Goal: Task Accomplishment & Management: Use online tool/utility

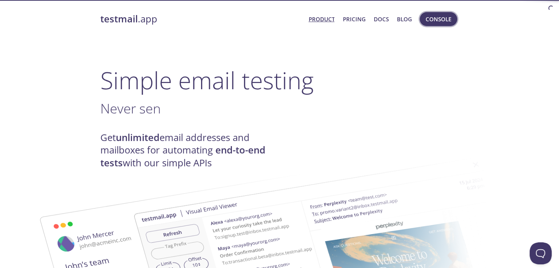
click at [440, 18] on span "Console" at bounding box center [439, 19] width 26 height 10
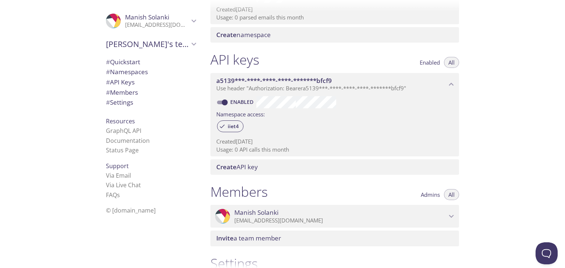
scroll to position [254, 0]
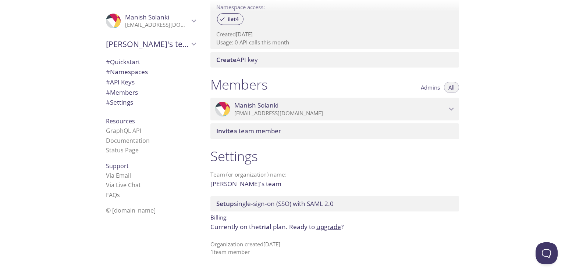
click at [388, 134] on span "Invite a team member" at bounding box center [336, 131] width 240 height 8
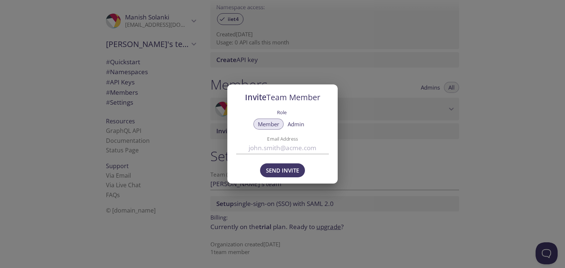
click at [396, 177] on div "Invite Team Member Role Member Admin Email Address Send Invite" at bounding box center [282, 134] width 565 height 268
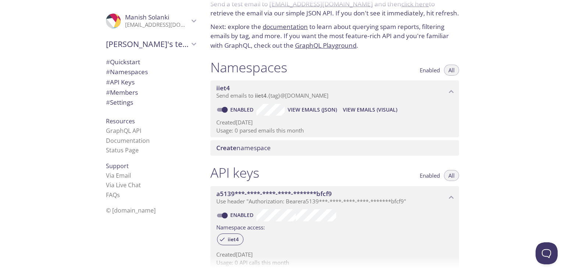
scroll to position [0, 0]
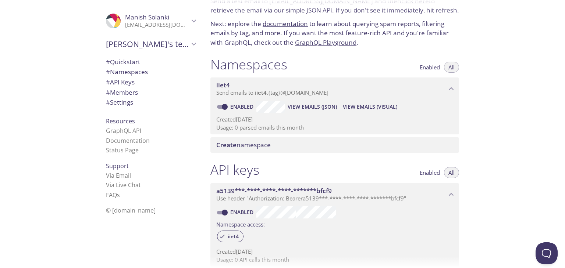
scroll to position [74, 0]
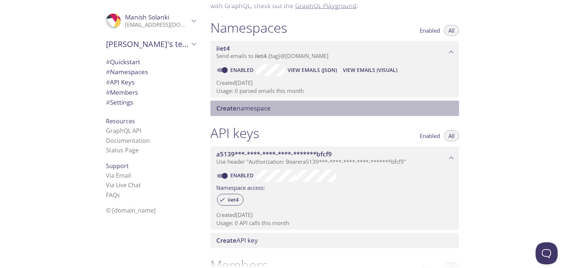
click at [232, 109] on span "Create" at bounding box center [226, 108] width 20 height 8
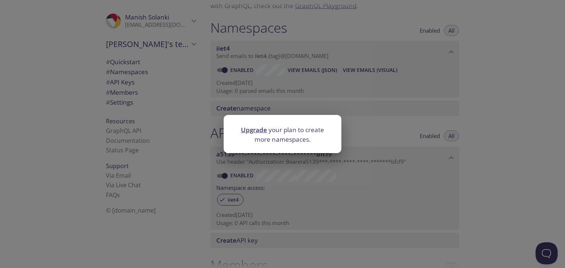
click at [527, 107] on div "Upgrade your plan to create more namespaces." at bounding box center [282, 134] width 565 height 268
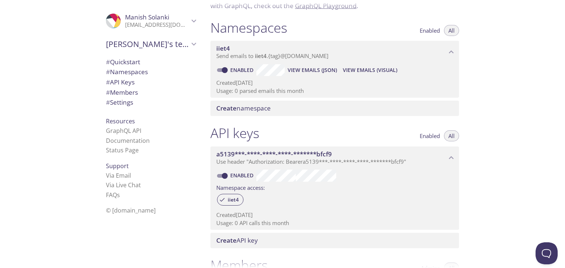
click at [448, 52] on icon "iiet4 namespace" at bounding box center [451, 52] width 10 height 10
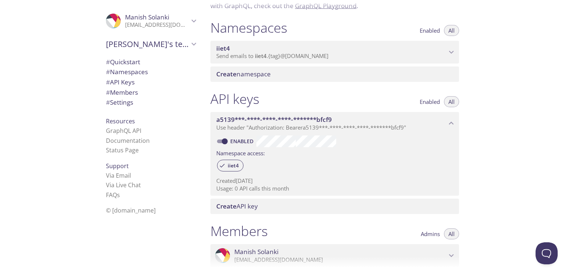
click at [448, 52] on icon "iiet4 namespace" at bounding box center [451, 52] width 10 height 10
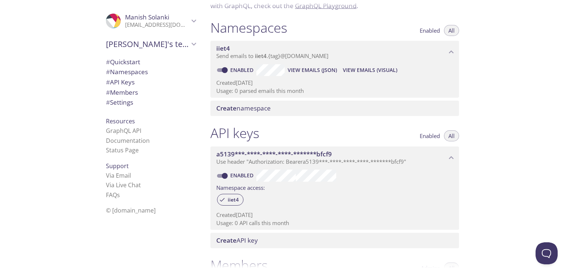
click at [222, 70] on input "Enabled" at bounding box center [224, 70] width 26 height 9
click at [222, 70] on input "Disabled" at bounding box center [219, 70] width 26 height 9
checkbox input "true"
drag, startPoint x: 225, startPoint y: 55, endPoint x: 229, endPoint y: 52, distance: 4.5
click at [227, 54] on span "Send emails to iiet4 . {tag} @inbox.testmail.app" at bounding box center [272, 55] width 112 height 7
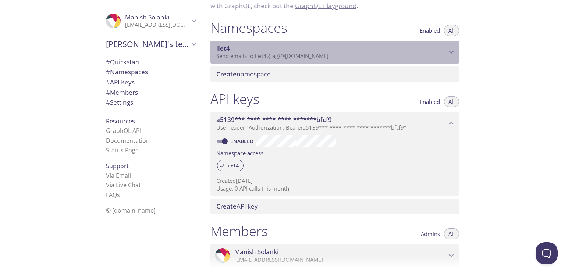
click at [229, 52] on span "Send emails to iiet4 . {tag} @inbox.testmail.app" at bounding box center [272, 55] width 112 height 7
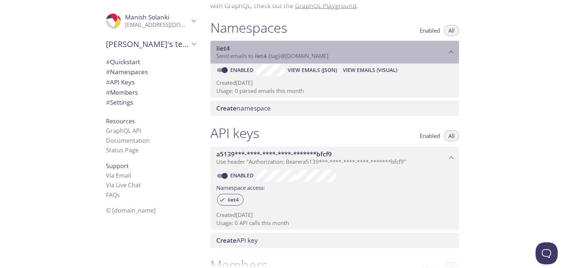
click at [229, 52] on span "Send emails to iiet4 . {tag} @inbox.testmail.app" at bounding box center [272, 55] width 112 height 7
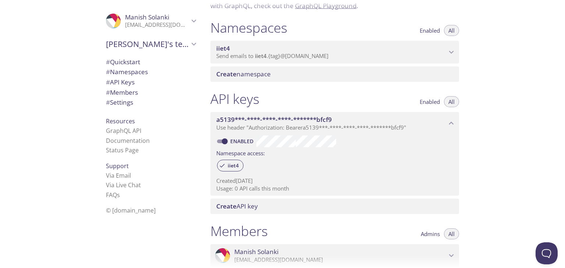
scroll to position [37, 0]
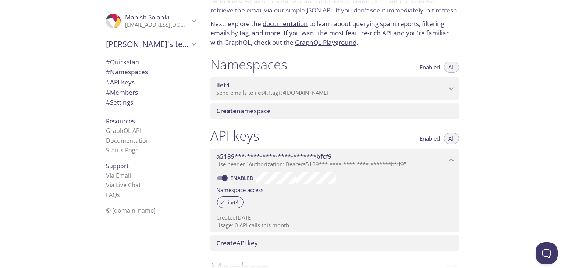
click at [301, 86] on span "iiet4" at bounding box center [331, 85] width 230 height 8
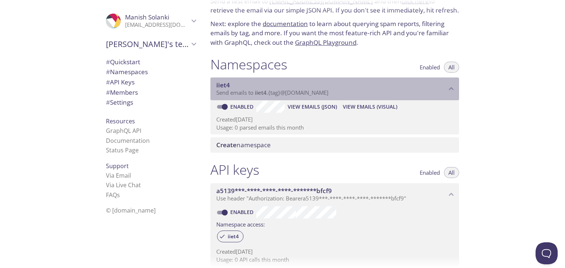
drag, startPoint x: 253, startPoint y: 93, endPoint x: 271, endPoint y: 94, distance: 17.7
click at [271, 94] on span "Send emails to iiet4 . {tag} @inbox.testmail.app" at bounding box center [272, 92] width 112 height 7
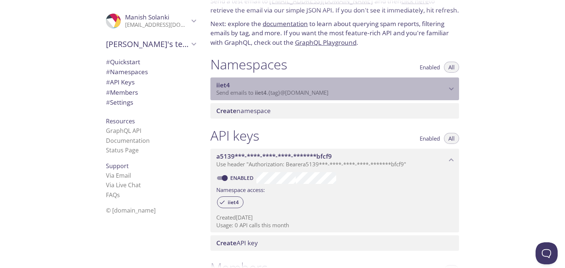
click at [335, 92] on p "Send emails to iiet4 . {tag} @inbox.testmail.app" at bounding box center [331, 92] width 230 height 7
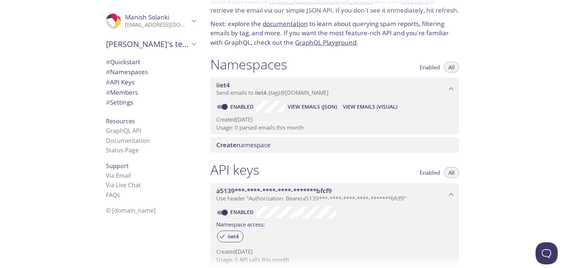
scroll to position [0, 0]
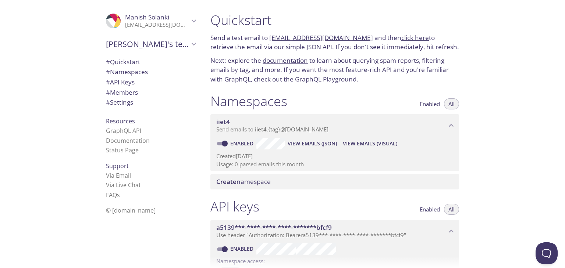
drag, startPoint x: 214, startPoint y: 122, endPoint x: 310, endPoint y: 166, distance: 105.5
click at [310, 166] on div "iiet4 Send emails to iiet4 . {tag} @inbox.testmail.app Enabled View Emails (JSO…" at bounding box center [334, 142] width 249 height 57
drag, startPoint x: 324, startPoint y: 165, endPoint x: 267, endPoint y: 156, distance: 57.4
click at [267, 156] on div "Created 16 Sep 2025 Usage: 0 parsed emails this month" at bounding box center [334, 159] width 237 height 19
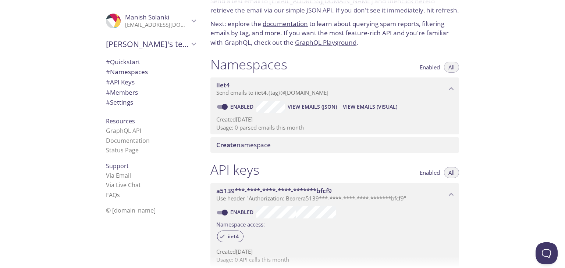
click at [510, 114] on div "Quickstart Send a test email to iiet4.test@inbox.testmail.app and then click he…" at bounding box center [384, 134] width 360 height 268
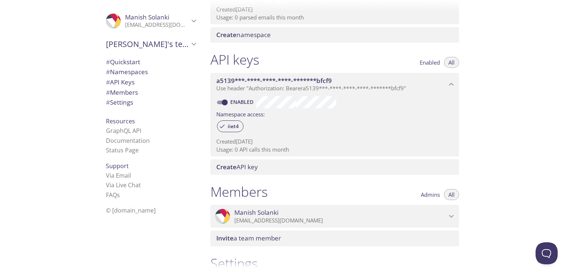
scroll to position [0, 0]
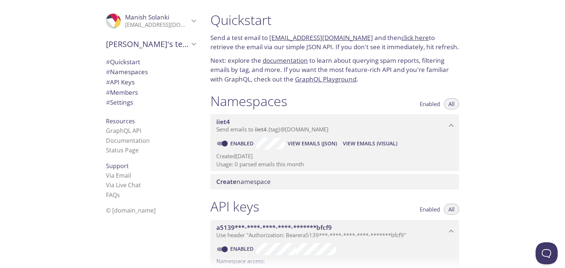
click at [171, 33] on div ".cls-1 { fill: #6d5ca8; } .cls-2 { fill: #3fc191; } .cls-3 { fill: #3b4752; } .…" at bounding box center [151, 22] width 102 height 26
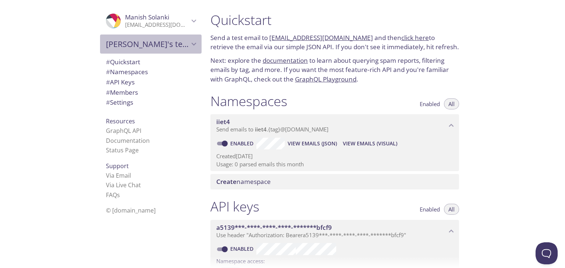
click at [169, 44] on span "[PERSON_NAME]'s team" at bounding box center [147, 44] width 83 height 10
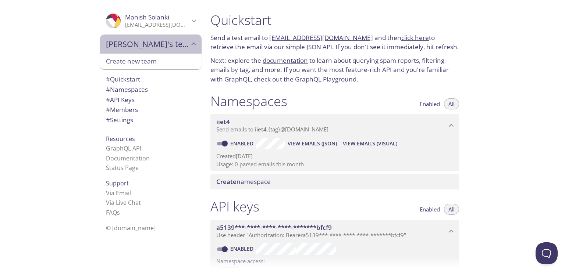
click at [168, 48] on span "[PERSON_NAME]'s team" at bounding box center [147, 44] width 83 height 10
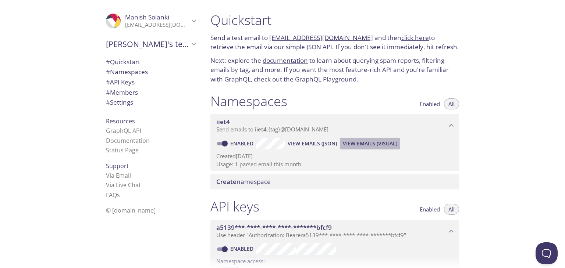
click at [379, 145] on span "View Emails (Visual)" at bounding box center [370, 143] width 54 height 9
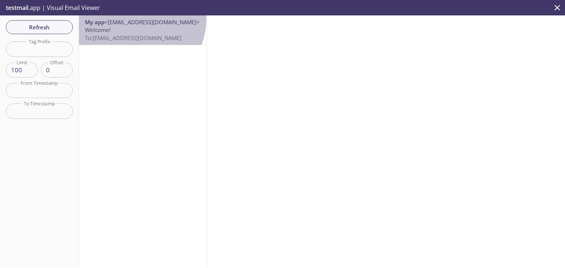
click at [136, 19] on span "<solankimanish0045@gmail.com>" at bounding box center [151, 21] width 95 height 7
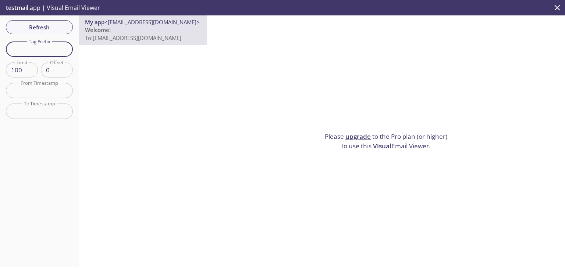
click at [30, 56] on input "text" at bounding box center [39, 49] width 67 height 15
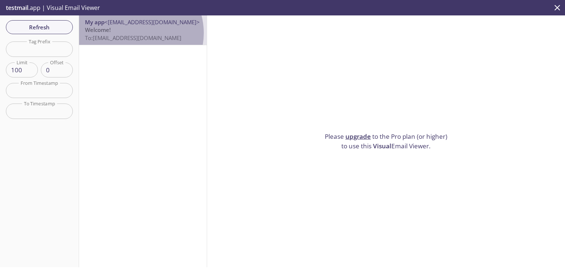
click at [134, 33] on p "Welcome! To: iiet4.signup@inbox.testmail.app" at bounding box center [143, 34] width 116 height 16
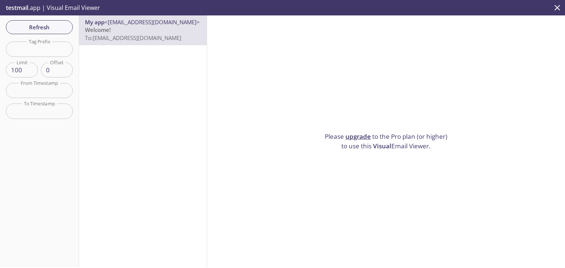
click at [82, 8] on p "testmail .app | Visual Email Viewer" at bounding box center [52, 7] width 104 height 15
click at [72, 2] on p "testmail .app | Visual Email Viewer" at bounding box center [52, 7] width 104 height 15
click at [116, 33] on p "Welcome! To: iiet4.signup@inbox.testmail.app" at bounding box center [143, 34] width 116 height 16
click at [119, 35] on span "To: iiet4.signup@inbox.testmail.app" at bounding box center [133, 37] width 96 height 7
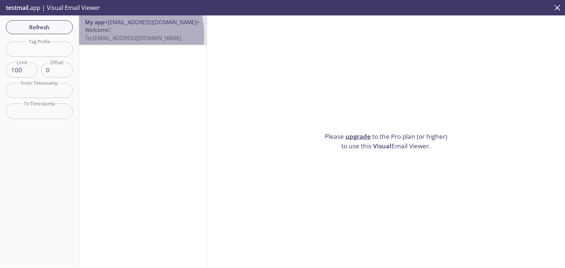
click at [119, 35] on span "To: iiet4.signup@inbox.testmail.app" at bounding box center [133, 37] width 96 height 7
click at [119, 39] on span "To: iiet4.signup@inbox.testmail.app" at bounding box center [133, 37] width 96 height 7
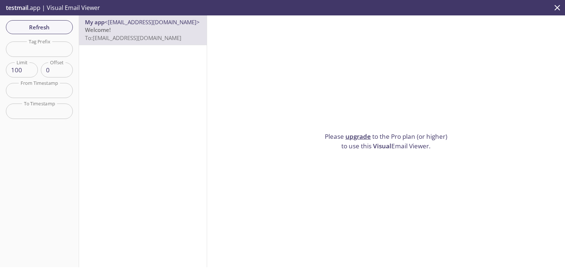
click at [146, 39] on span "To: iiet4.signup@inbox.testmail.app" at bounding box center [133, 37] width 96 height 7
drag, startPoint x: 304, startPoint y: 124, endPoint x: 471, endPoint y: 165, distance: 172.0
click at [471, 165] on div "Please upgrade to the Pro plan (or higher) to use this Visual Email Viewer." at bounding box center [386, 141] width 358 height 252
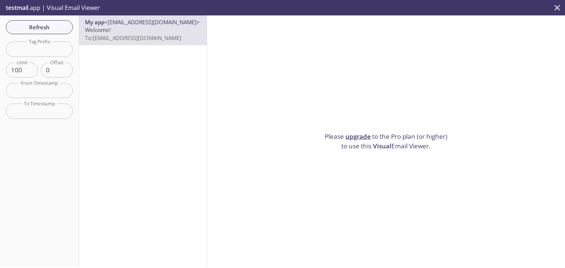
click at [385, 185] on div "Please upgrade to the Pro plan (or higher) to use this Visual Email Viewer." at bounding box center [386, 141] width 358 height 252
click at [118, 32] on p "Welcome! To: iiet4.signup@inbox.testmail.app" at bounding box center [143, 34] width 116 height 16
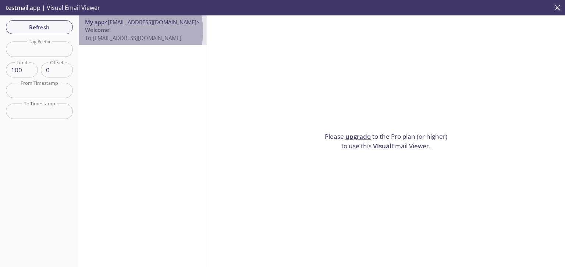
click at [118, 32] on p "Welcome! To: iiet4.signup@inbox.testmail.app" at bounding box center [143, 34] width 116 height 16
click at [119, 31] on p "Welcome! To: iiet4.signup@inbox.testmail.app" at bounding box center [143, 34] width 116 height 16
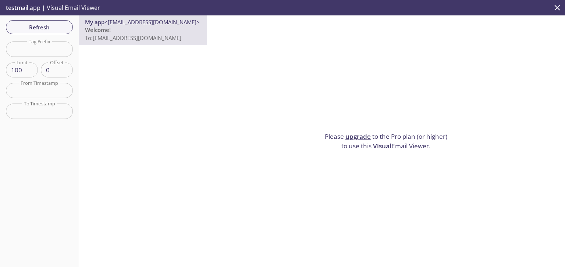
drag, startPoint x: 310, startPoint y: 127, endPoint x: 487, endPoint y: 146, distance: 177.9
click at [487, 146] on div "Please upgrade to the Pro plan (or higher) to use this Visual Email Viewer." at bounding box center [386, 141] width 358 height 252
click at [460, 151] on div "Please upgrade to the Pro plan (or higher) to use this Visual Email Viewer." at bounding box center [386, 141] width 358 height 252
drag, startPoint x: 295, startPoint y: 113, endPoint x: 484, endPoint y: 158, distance: 194.2
click at [484, 158] on div "Please upgrade to the Pro plan (or higher) to use this Visual Email Viewer." at bounding box center [386, 141] width 358 height 252
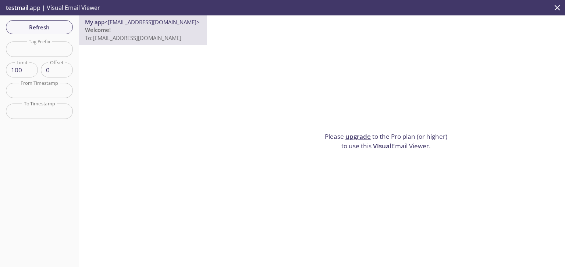
click at [218, 174] on div "Please upgrade to the Pro plan (or higher) to use this Visual Email Viewer." at bounding box center [386, 141] width 358 height 252
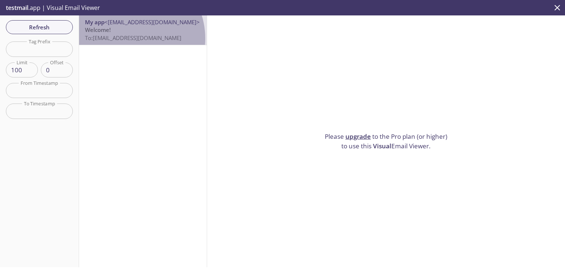
click at [126, 39] on span "To: iiet4.signup@inbox.testmail.app" at bounding box center [133, 37] width 96 height 7
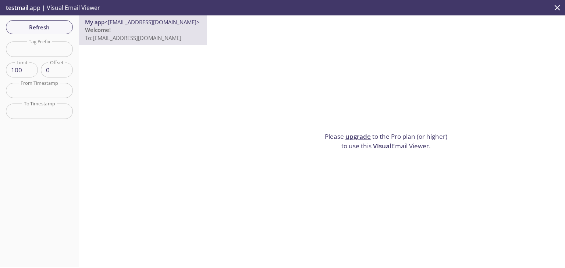
click at [185, 19] on span "<solankimanish0045@gmail.com>" at bounding box center [151, 21] width 95 height 7
click at [47, 29] on span "Refresh" at bounding box center [39, 27] width 55 height 10
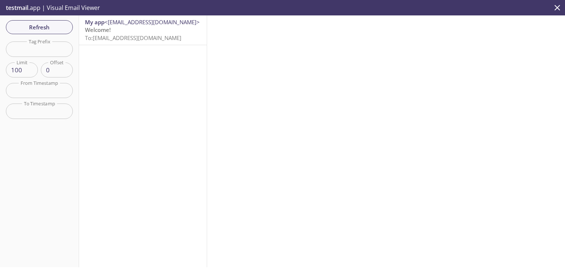
click at [112, 24] on span "<solankimanish0045@gmail.com>" at bounding box center [151, 21] width 95 height 7
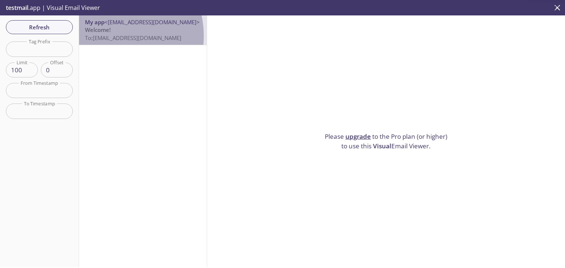
click at [107, 36] on span "To: iiet4.signup@inbox.testmail.app" at bounding box center [133, 37] width 96 height 7
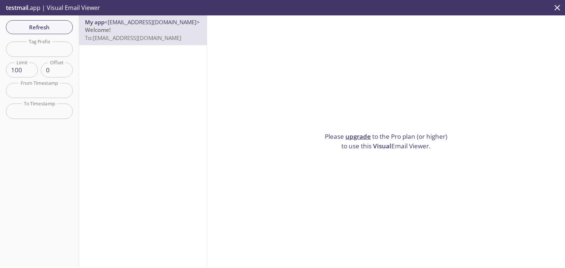
drag, startPoint x: 107, startPoint y: 34, endPoint x: 110, endPoint y: 61, distance: 26.6
click at [110, 61] on div "My app <solankimanish0045@gmail.com> Welcome! To: iiet4.signup@inbox.testmail.a…" at bounding box center [143, 141] width 128 height 252
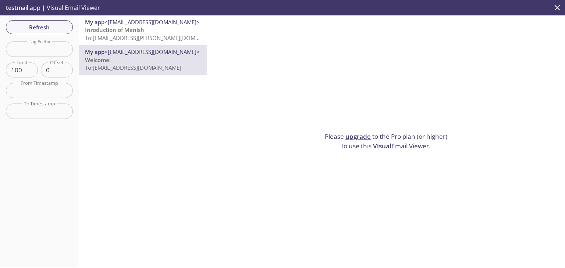
click at [162, 33] on p "Inroduction of Manish To: iiet4.Manish-Solanki@inbox.testmail.app" at bounding box center [143, 34] width 116 height 16
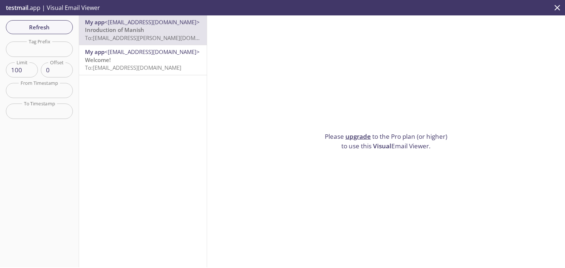
click at [192, 25] on span "<solankimanish0045@gmail.com>" at bounding box center [151, 21] width 95 height 7
click at [152, 34] on span "To: iiet4.Manish-Solanki@inbox.testmail.app" at bounding box center [154, 37] width 139 height 7
click at [147, 22] on div "My app <solankimanish0045@gmail.com> Inroduction of Manish To: iiet4.Manish-Sol…" at bounding box center [143, 30] width 116 height 24
drag, startPoint x: 147, startPoint y: 22, endPoint x: 146, endPoint y: 10, distance: 12.9
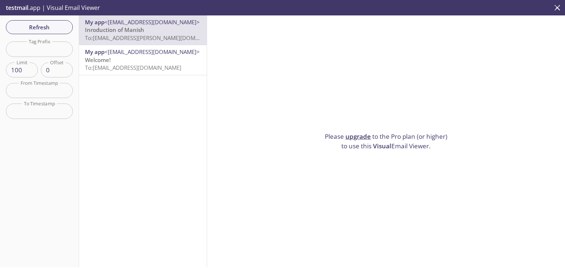
click at [146, 10] on div "testmail .app | Visual Email Viewer Refresh Filters Tag Prefix Tag Prefix Limit…" at bounding box center [282, 134] width 565 height 268
click at [110, 62] on span "Welcome!" at bounding box center [98, 59] width 26 height 7
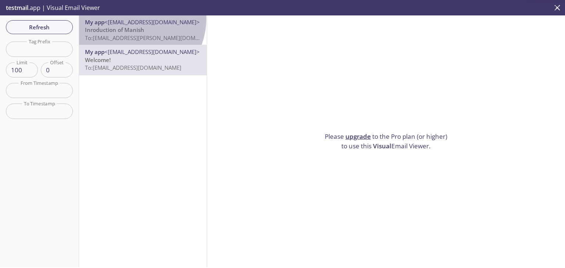
click at [129, 18] on div "My app <solankimanish0045@gmail.com> Inroduction of Manish To: iiet4.Manish-Sol…" at bounding box center [143, 29] width 128 height 29
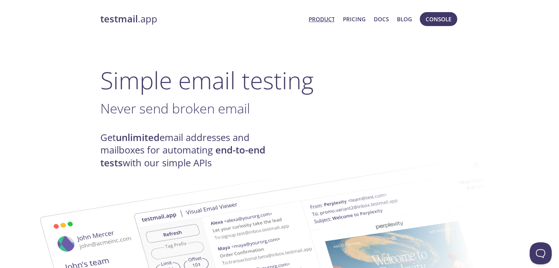
click at [436, 22] on span "Console" at bounding box center [439, 19] width 26 height 10
